Goal: Information Seeking & Learning: Learn about a topic

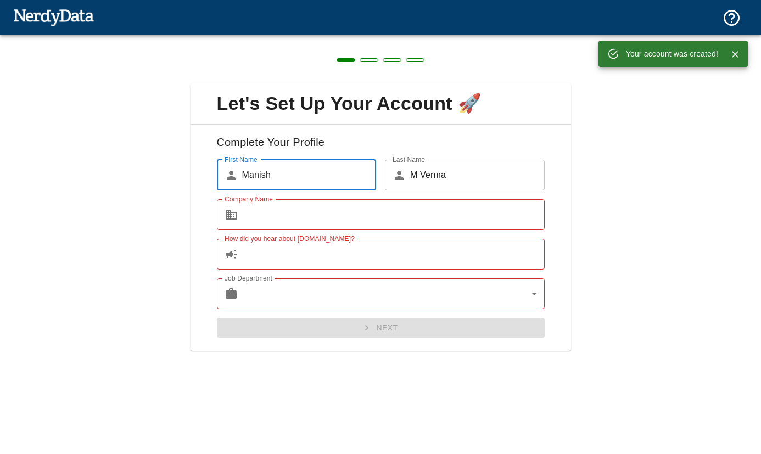
click at [333, 226] on input "Company Name" at bounding box center [393, 214] width 302 height 31
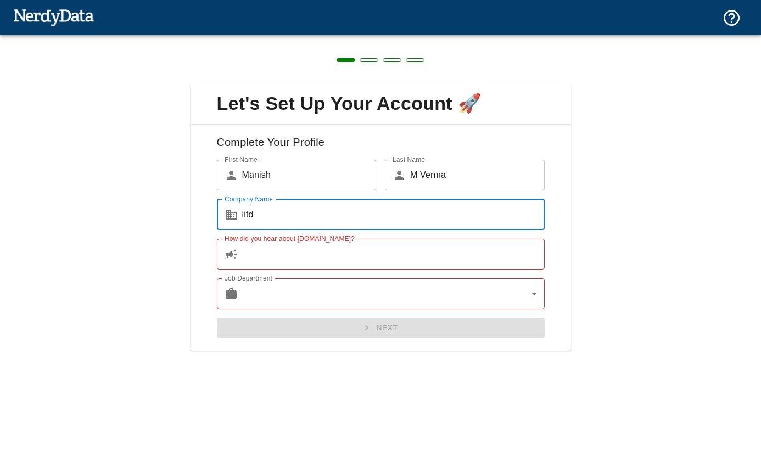
type input "iitd"
click at [331, 263] on input "How did you hear about [DOMAIN_NAME]?" at bounding box center [393, 254] width 302 height 31
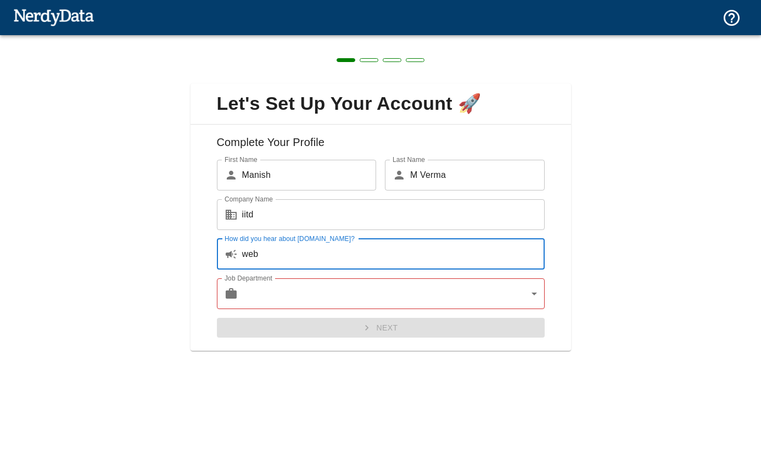
type input "web"
click at [357, 38] on body "Technologies Domains Pricing Products Create a Report Create a list of websites…" at bounding box center [380, 19] width 761 height 38
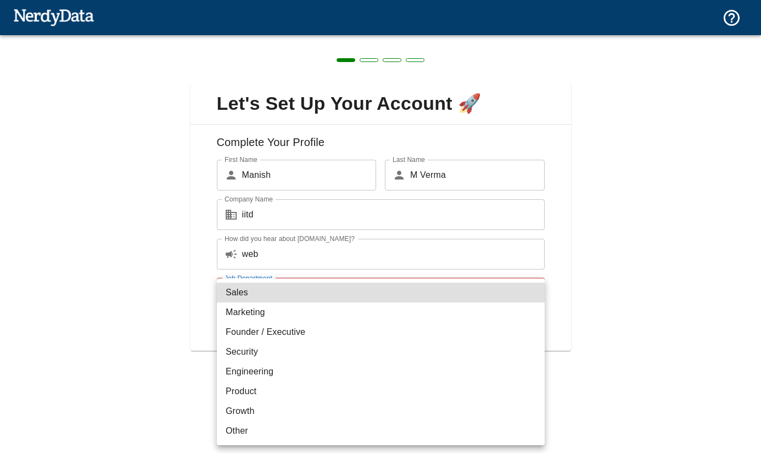
click at [294, 389] on li "Product" at bounding box center [381, 391] width 328 height 20
type input "product"
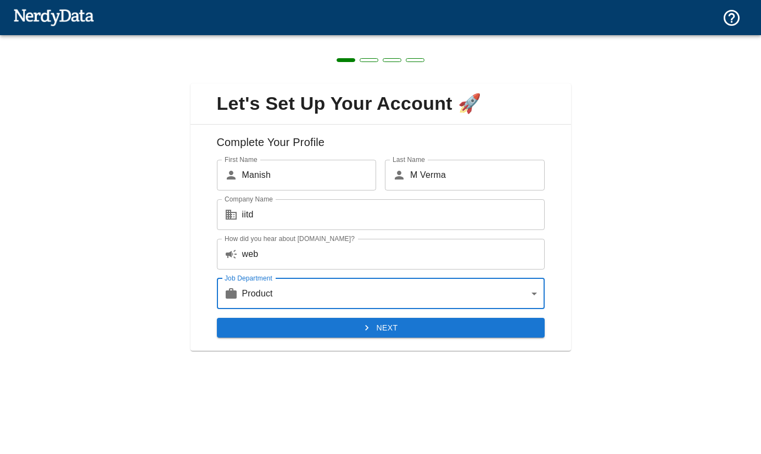
click at [397, 327] on button "Next" at bounding box center [381, 328] width 328 height 20
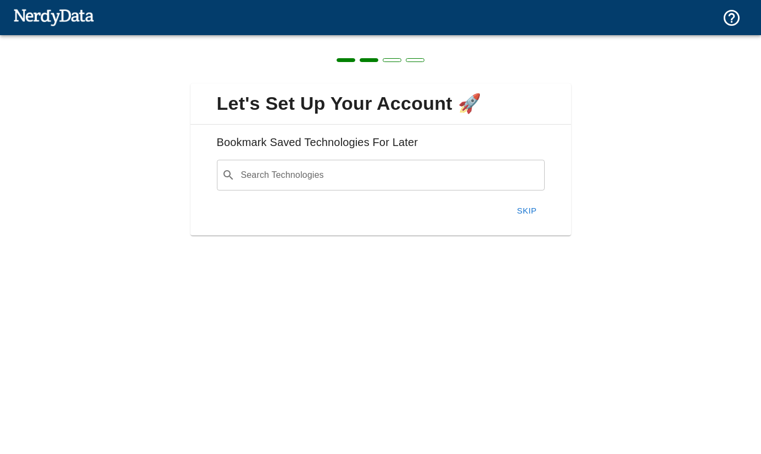
click at [536, 213] on button "Skip" at bounding box center [526, 210] width 35 height 23
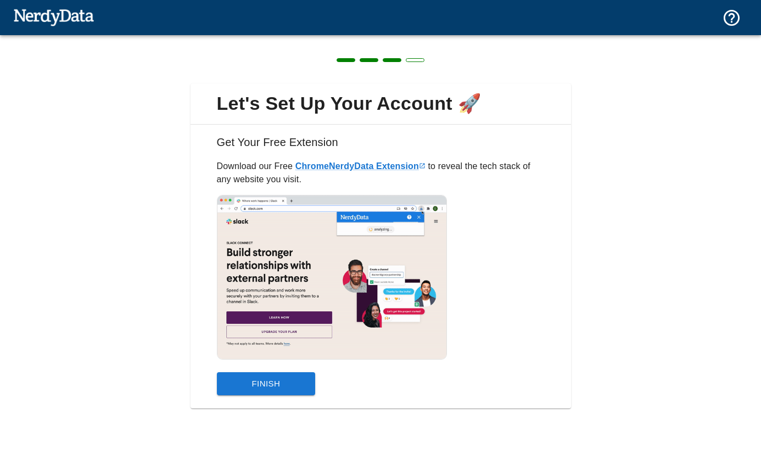
click at [294, 380] on button "Finish" at bounding box center [266, 383] width 99 height 23
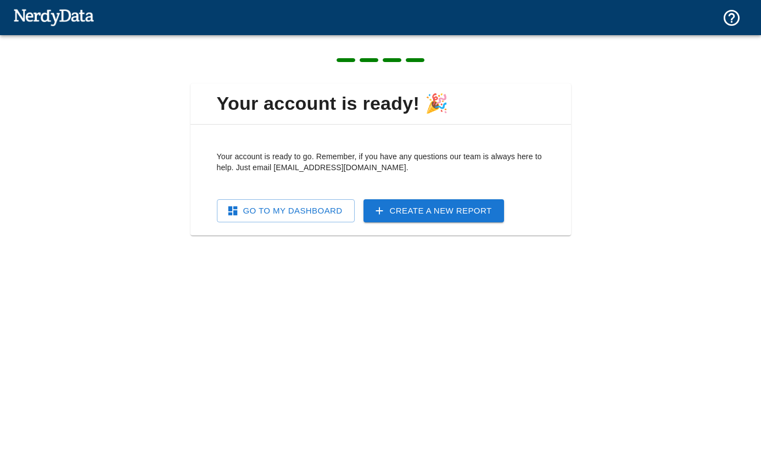
click at [296, 220] on link "Go To My Dashboard" at bounding box center [286, 210] width 138 height 23
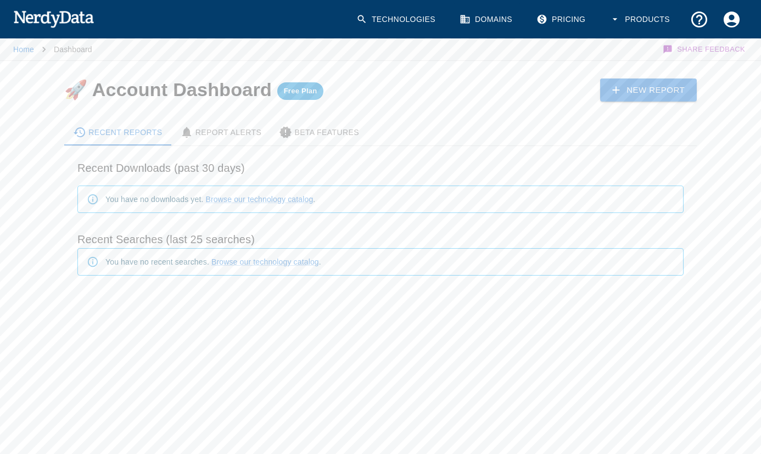
click at [710, 95] on div "Home Dashboard Share Feedback 🚀 Account Dashboard Free Plan New Report Recent R…" at bounding box center [380, 193] width 761 height 313
click at [673, 93] on link "New Report" at bounding box center [648, 89] width 97 height 23
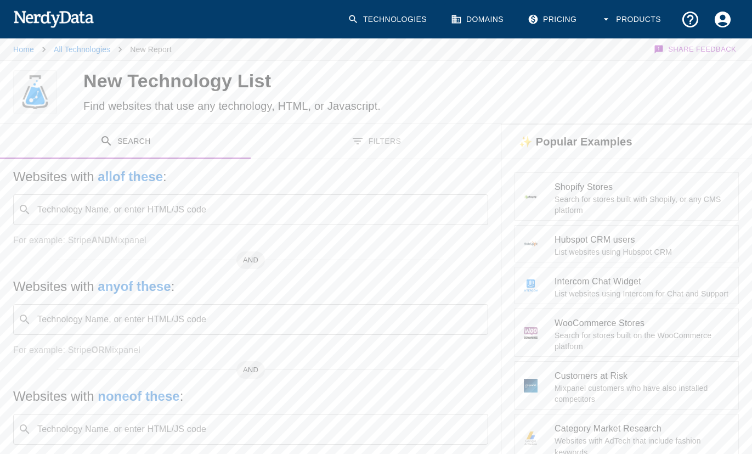
click at [673, 93] on div at bounding box center [582, 92] width 341 height 63
click at [481, 19] on link "Domains" at bounding box center [479, 19] width 68 height 32
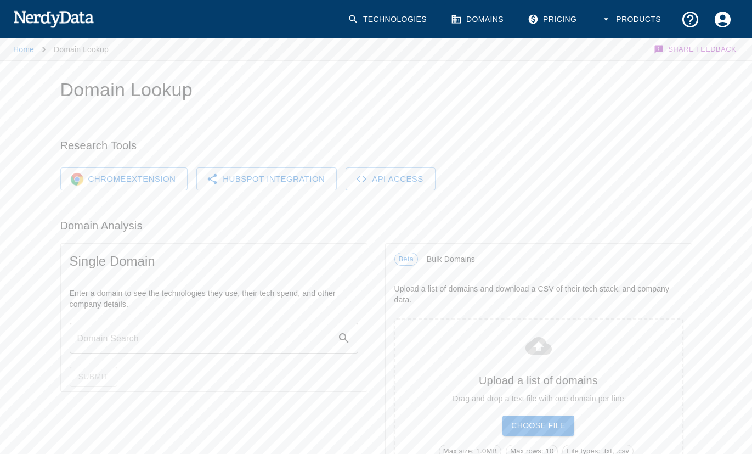
click at [194, 332] on input "text" at bounding box center [204, 338] width 268 height 31
type input "[DOMAIN_NAME]"
click at [98, 375] on button "Submit" at bounding box center [94, 377] width 48 height 20
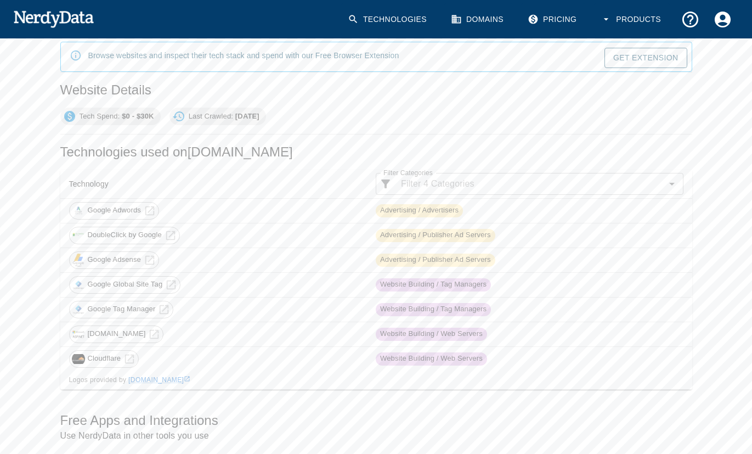
scroll to position [107, 0]
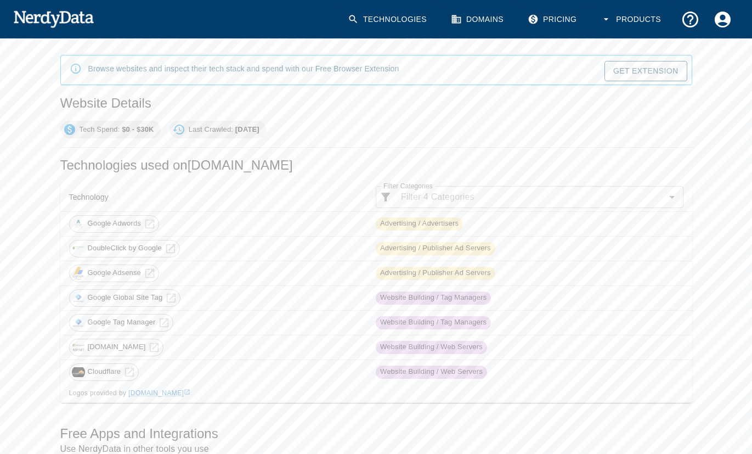
click at [454, 202] on input "Filter Categories" at bounding box center [529, 196] width 265 height 15
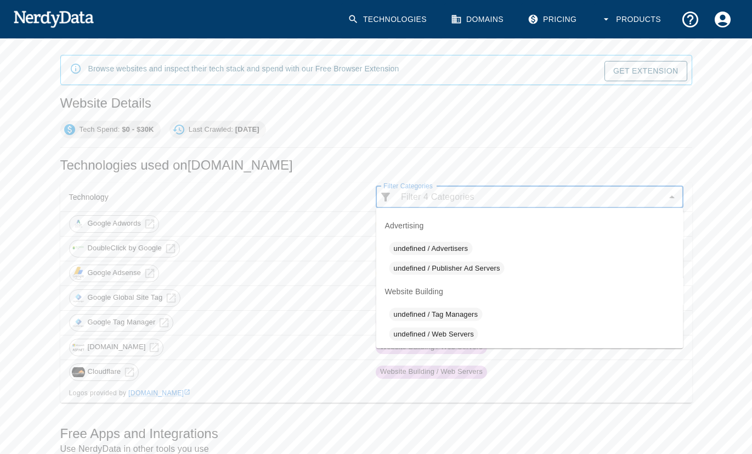
click at [454, 202] on input "Filter Categories" at bounding box center [529, 196] width 265 height 15
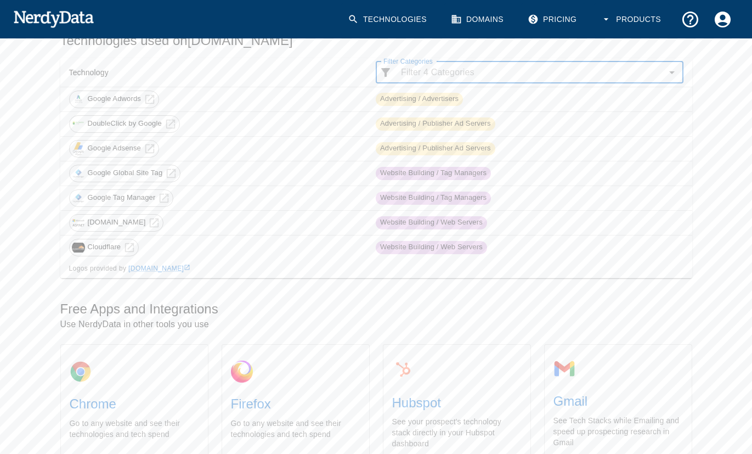
scroll to position [232, 0]
click at [110, 243] on span "Cloudflare" at bounding box center [105, 246] width 46 height 10
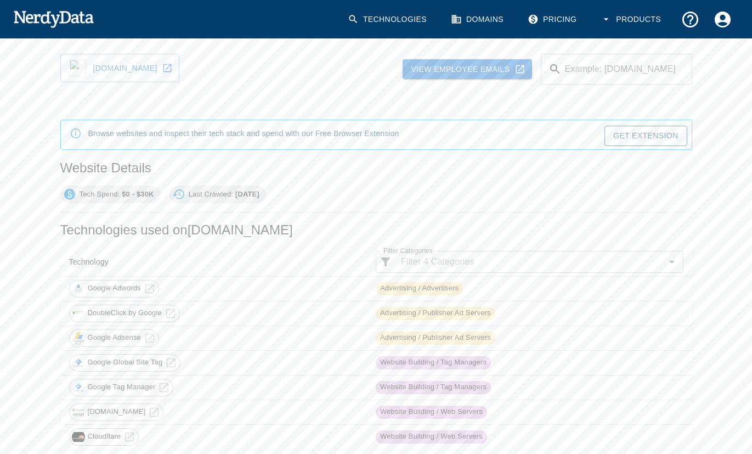
scroll to position [0, 0]
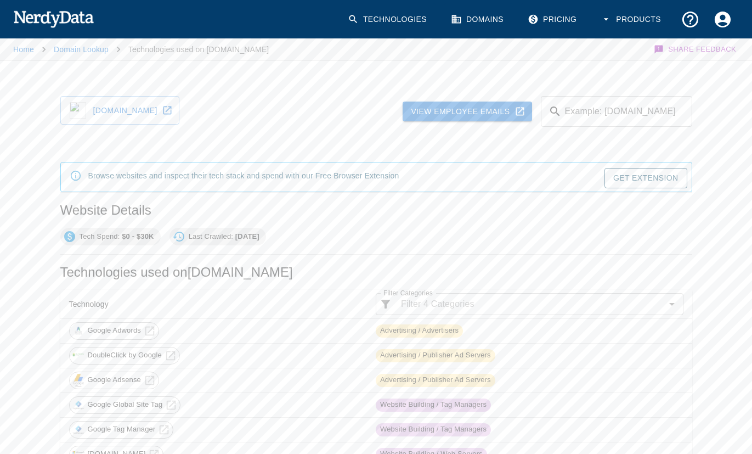
click at [444, 112] on link "View Employee Emails" at bounding box center [468, 112] width 130 height 20
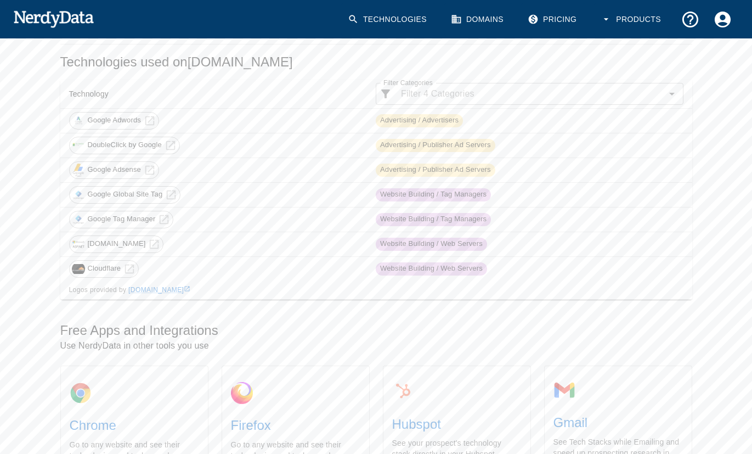
scroll to position [295, 0]
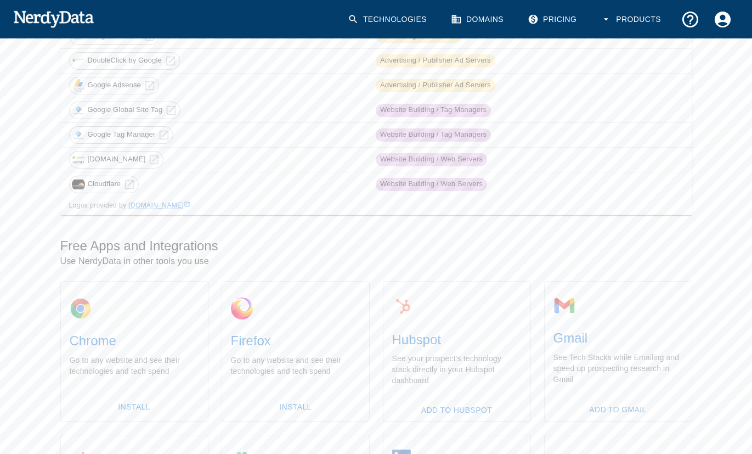
click at [110, 160] on span "[DOMAIN_NAME]" at bounding box center [117, 159] width 70 height 10
